Goal: Information Seeking & Learning: Compare options

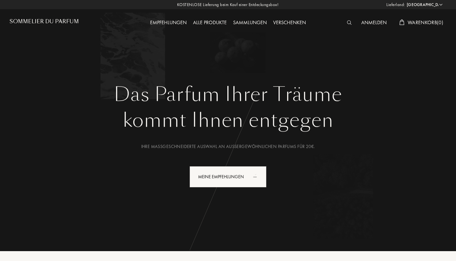
select select "DE"
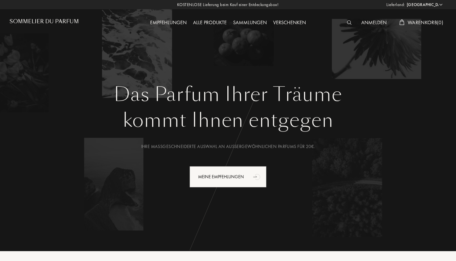
click at [347, 24] on img at bounding box center [349, 22] width 5 height 4
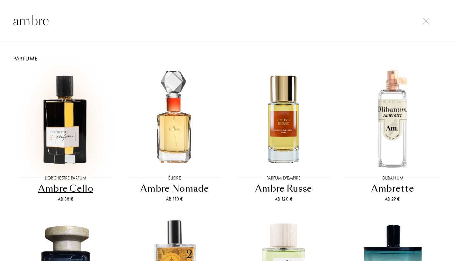
type input "ambre"
click at [58, 122] on img at bounding box center [66, 119] width 98 height 98
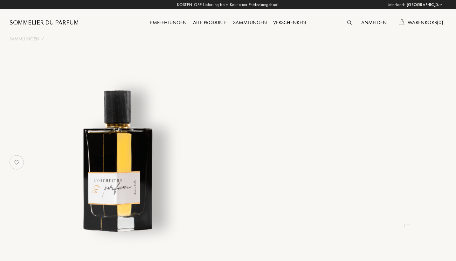
select select "DE"
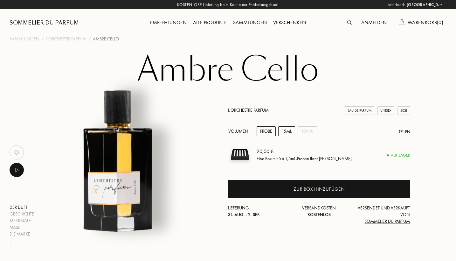
click at [284, 134] on div "15mL" at bounding box center [286, 131] width 17 height 10
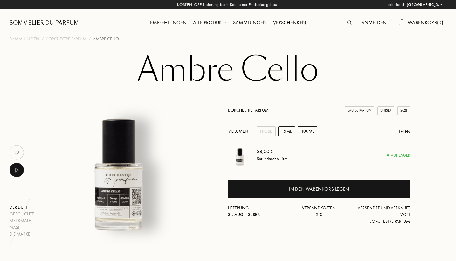
click at [306, 133] on div "100mL" at bounding box center [308, 131] width 20 height 10
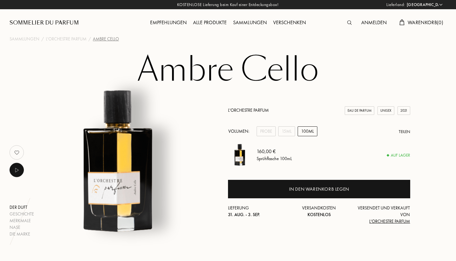
click at [347, 21] on img at bounding box center [349, 22] width 4 height 4
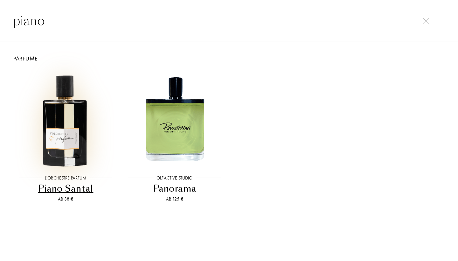
type input "piano"
click at [47, 136] on img at bounding box center [66, 119] width 98 height 98
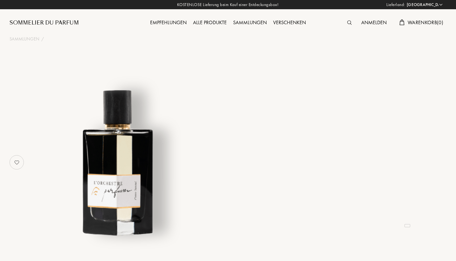
select select "DE"
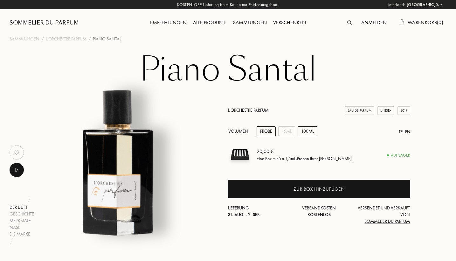
click at [309, 131] on div "100mL" at bounding box center [308, 131] width 20 height 10
click at [348, 27] on div at bounding box center [351, 23] width 14 height 8
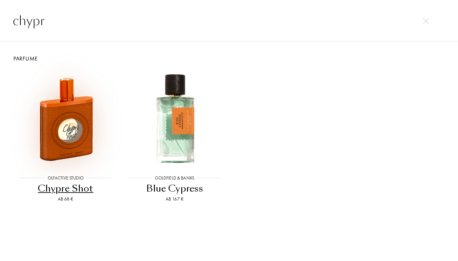
type input "chypr"
click at [80, 120] on img at bounding box center [66, 119] width 98 height 98
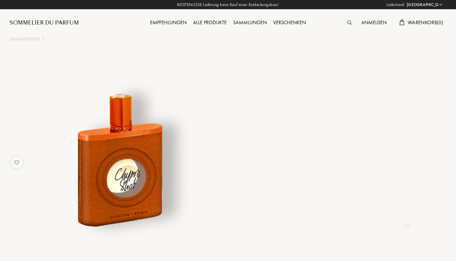
select select "DE"
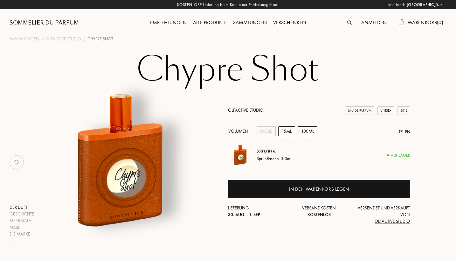
click at [288, 129] on div "15mL" at bounding box center [286, 131] width 17 height 10
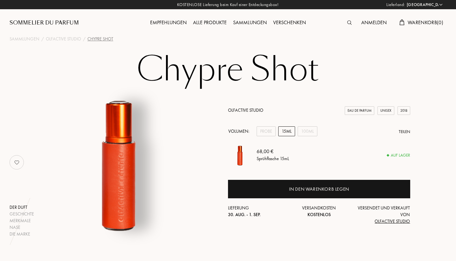
click at [347, 23] on img at bounding box center [349, 22] width 4 height 4
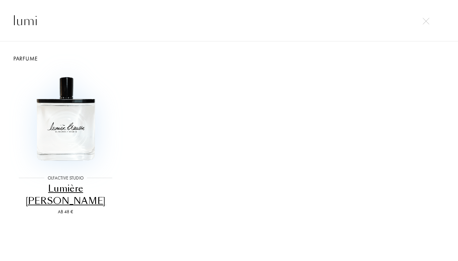
type input "lumi"
click at [66, 116] on img at bounding box center [66, 119] width 98 height 98
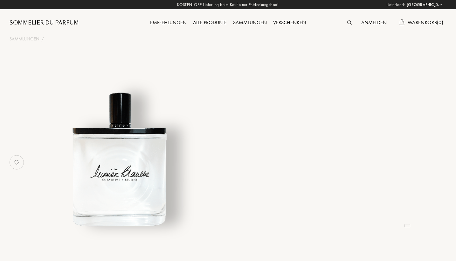
select select "DE"
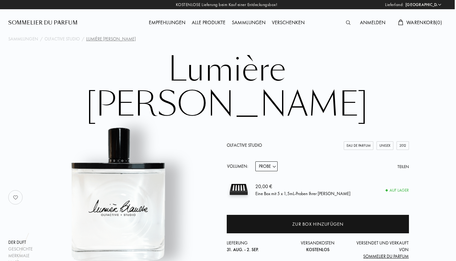
scroll to position [0, 1]
select select "1"
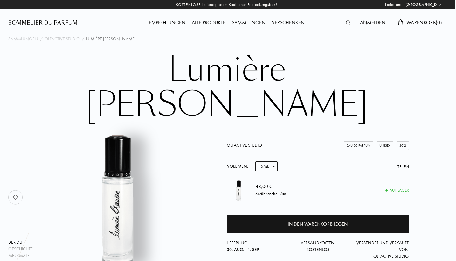
select select "2"
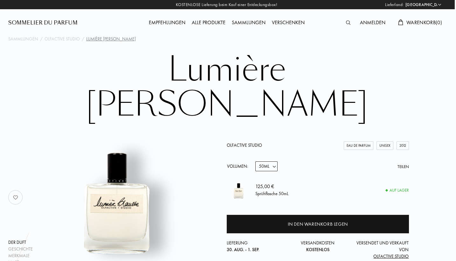
click at [348, 23] on img at bounding box center [348, 22] width 4 height 4
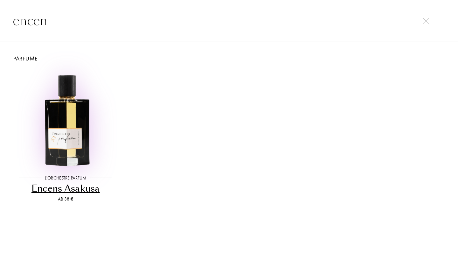
type input "encen"
click at [68, 112] on img at bounding box center [66, 119] width 98 height 98
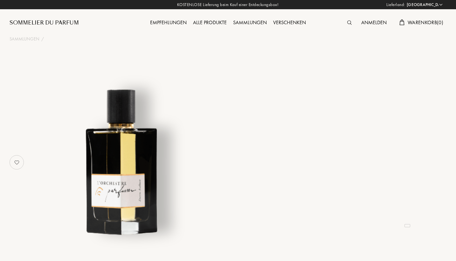
select select "DE"
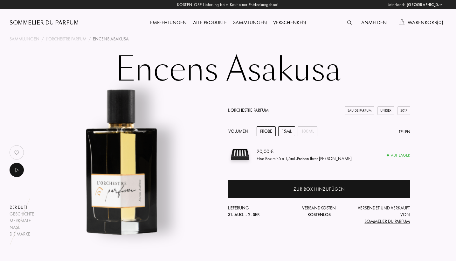
click at [287, 133] on div "15mL" at bounding box center [286, 131] width 17 height 10
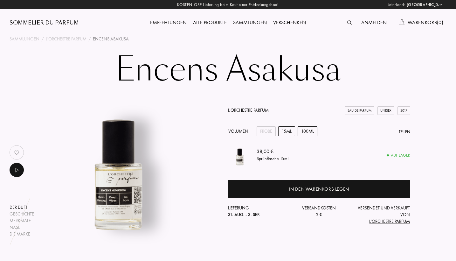
click at [310, 133] on div "100mL" at bounding box center [308, 131] width 20 height 10
